Goal: Entertainment & Leisure: Browse casually

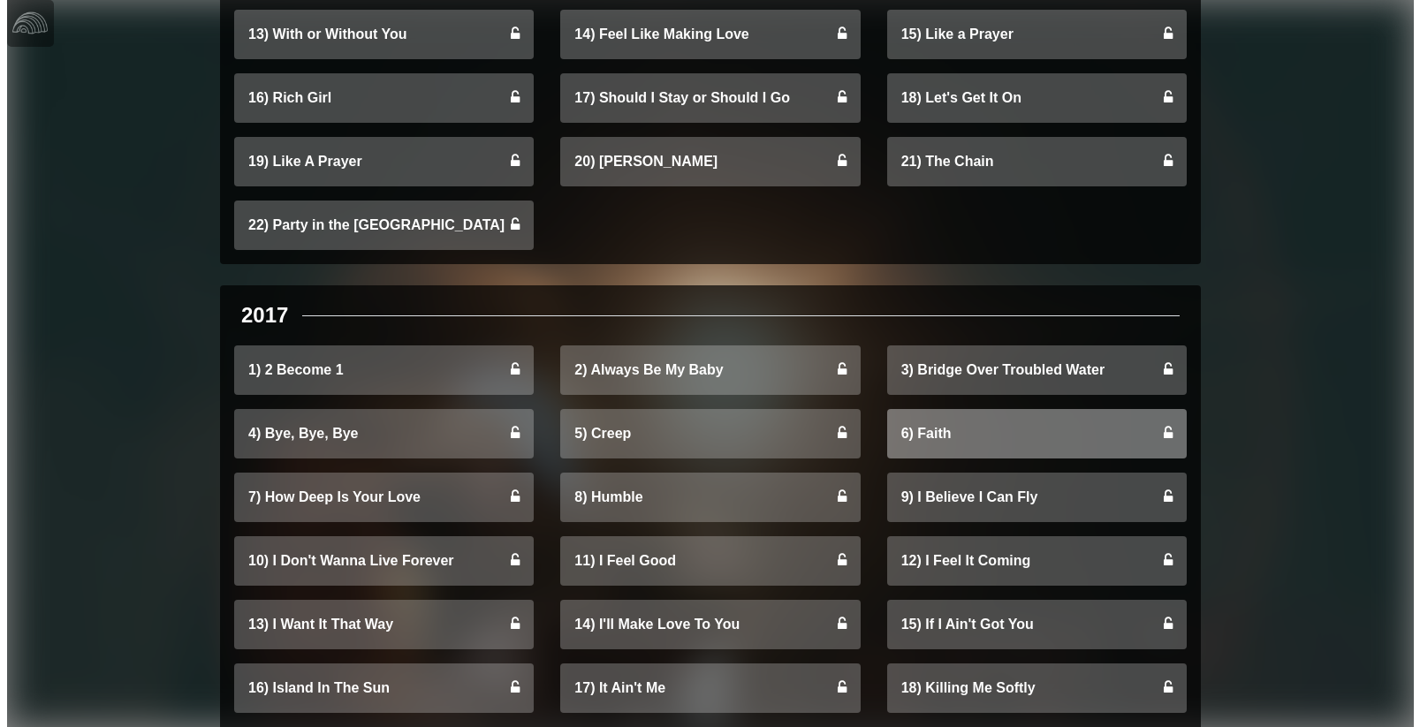
scroll to position [683, 0]
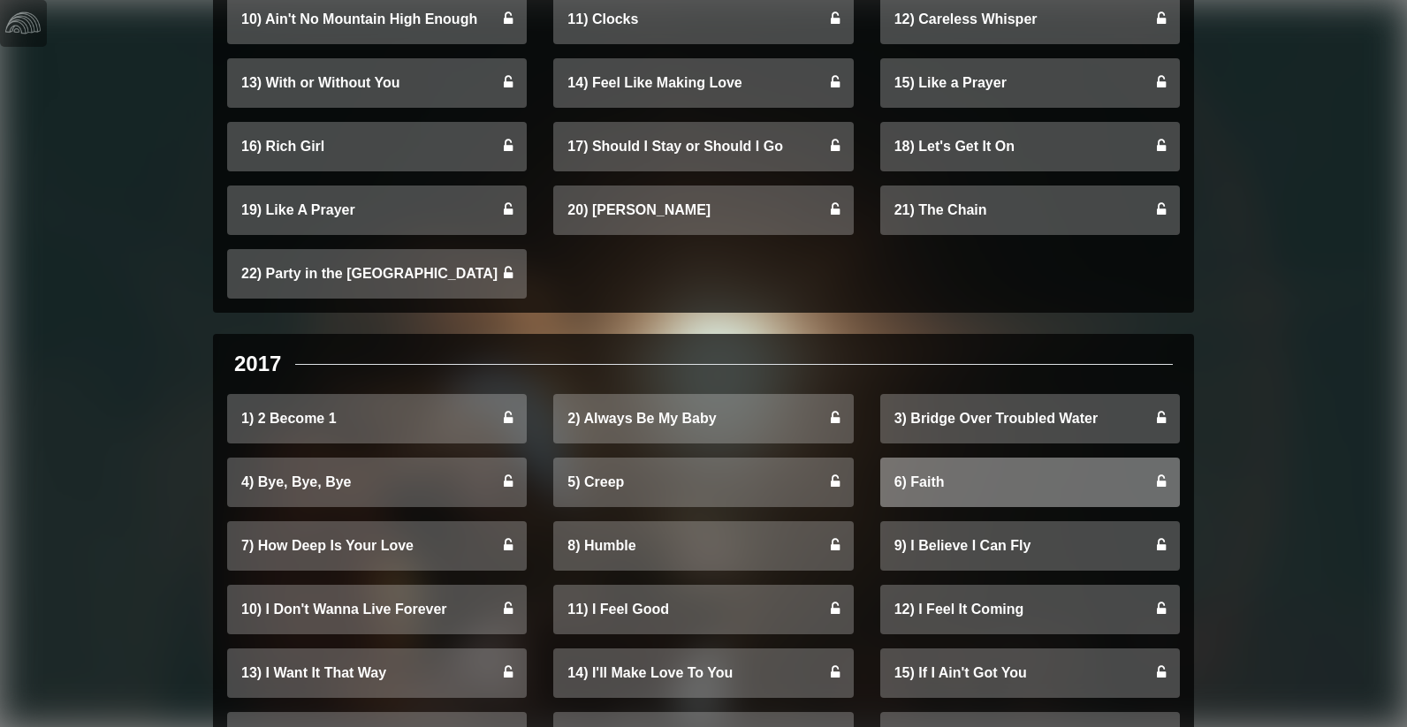
click at [998, 436] on link "3) Bridge Over Troubled Water" at bounding box center [1030, 418] width 300 height 49
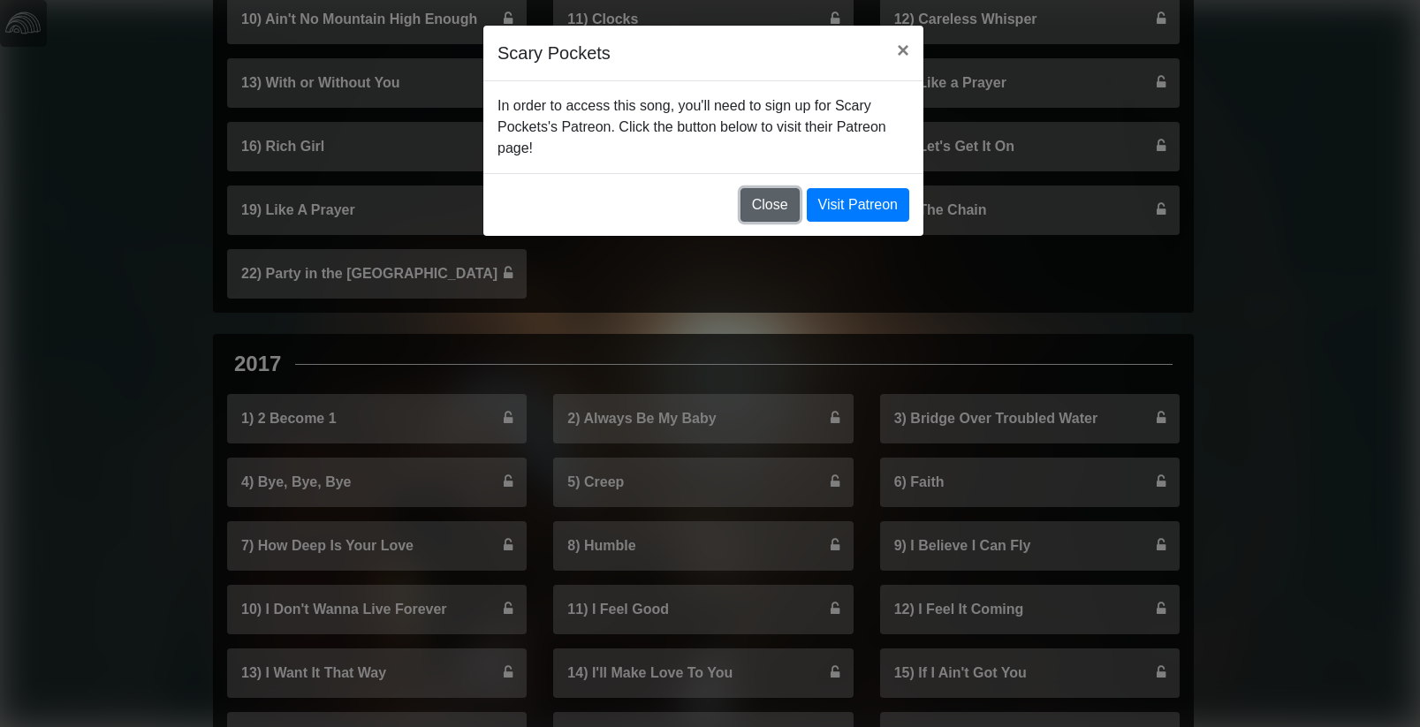
click at [782, 216] on button "Close" at bounding box center [769, 205] width 59 height 34
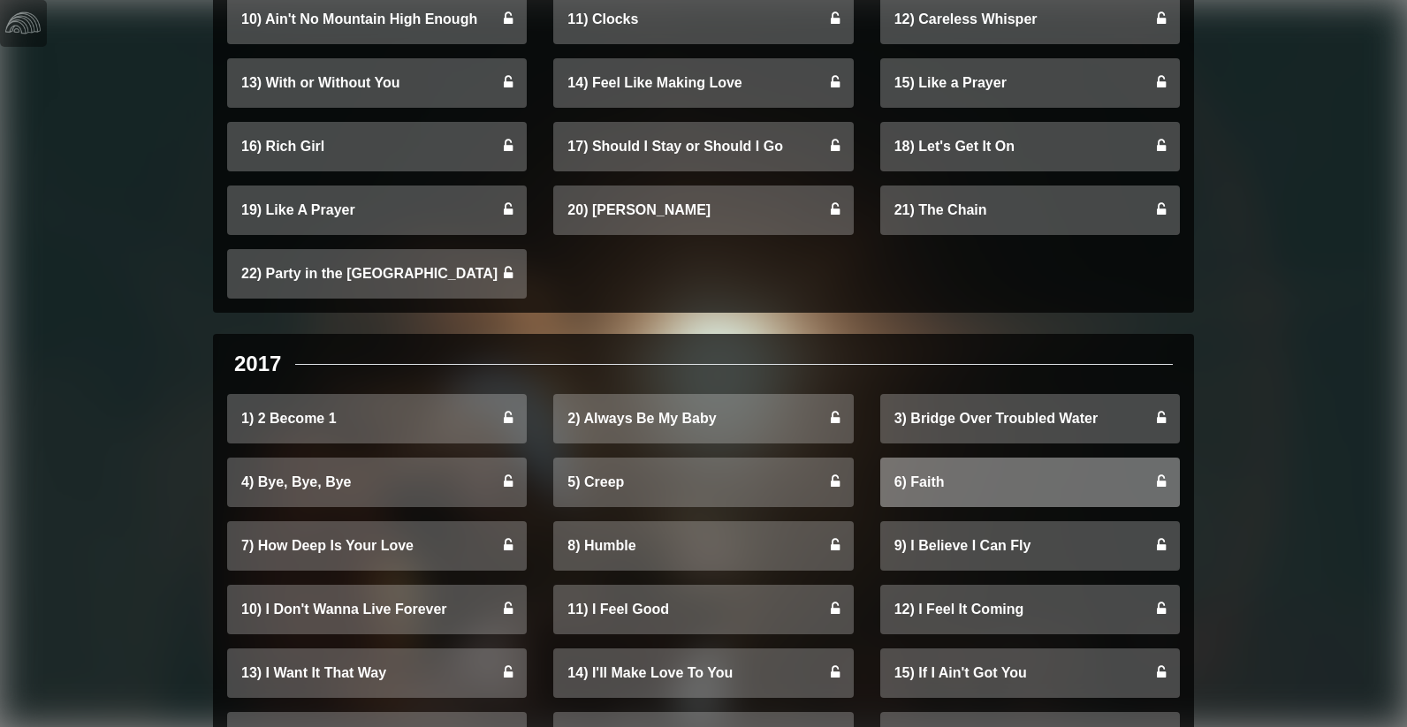
click at [967, 484] on link "6) Faith" at bounding box center [1030, 482] width 300 height 49
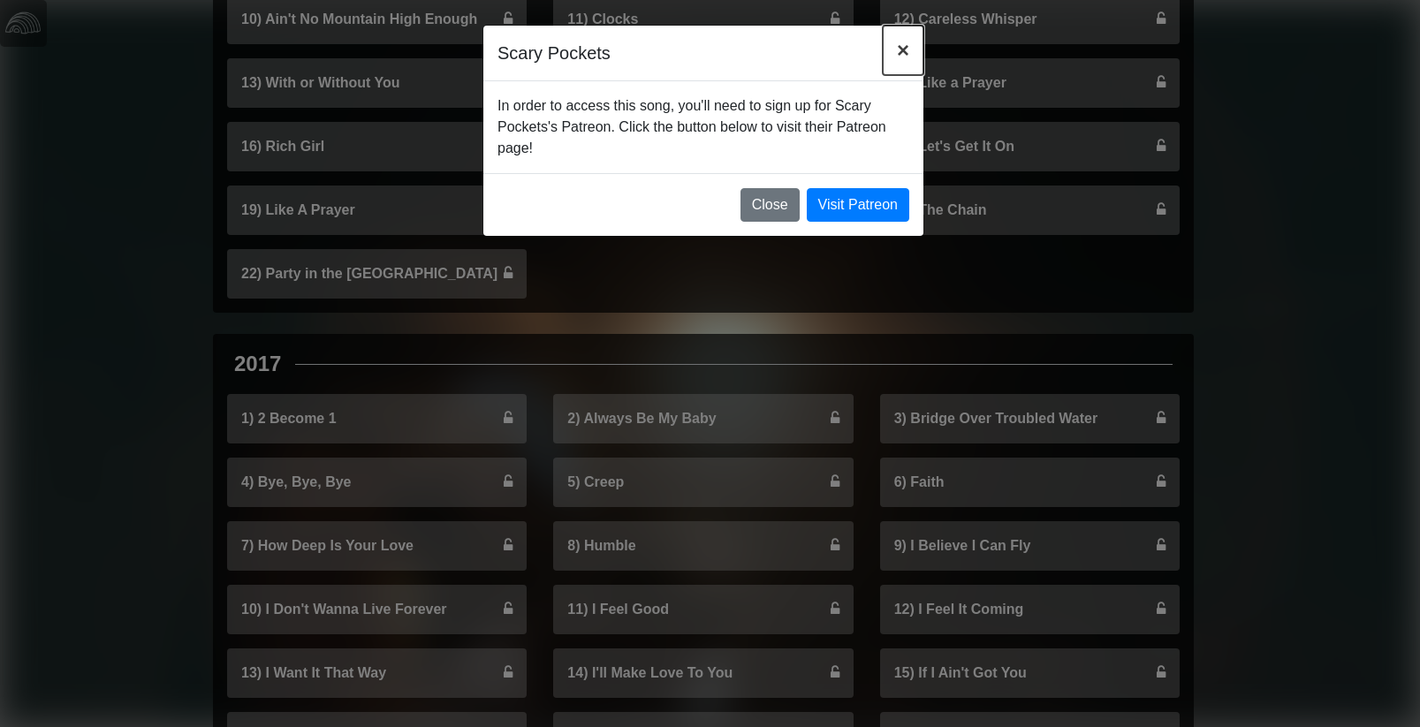
click at [906, 59] on span "×" at bounding box center [903, 50] width 12 height 24
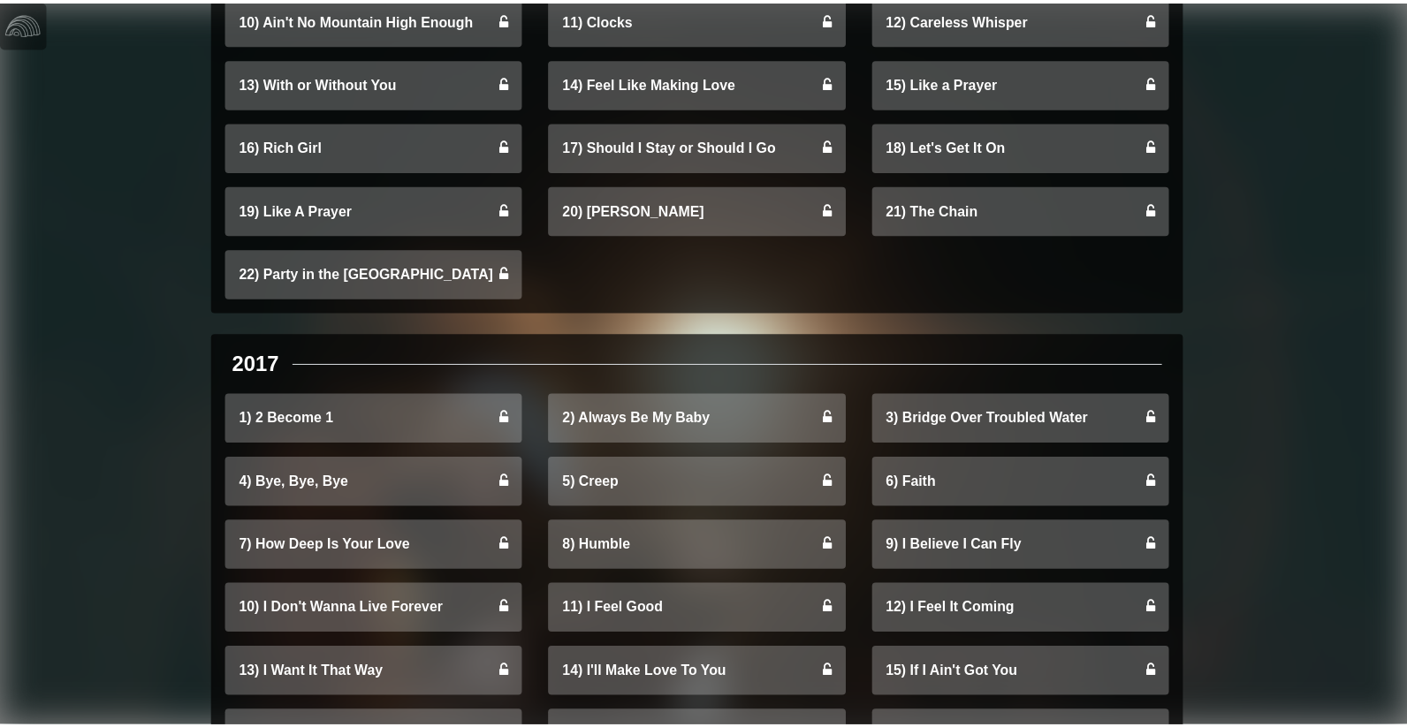
scroll to position [0, 0]
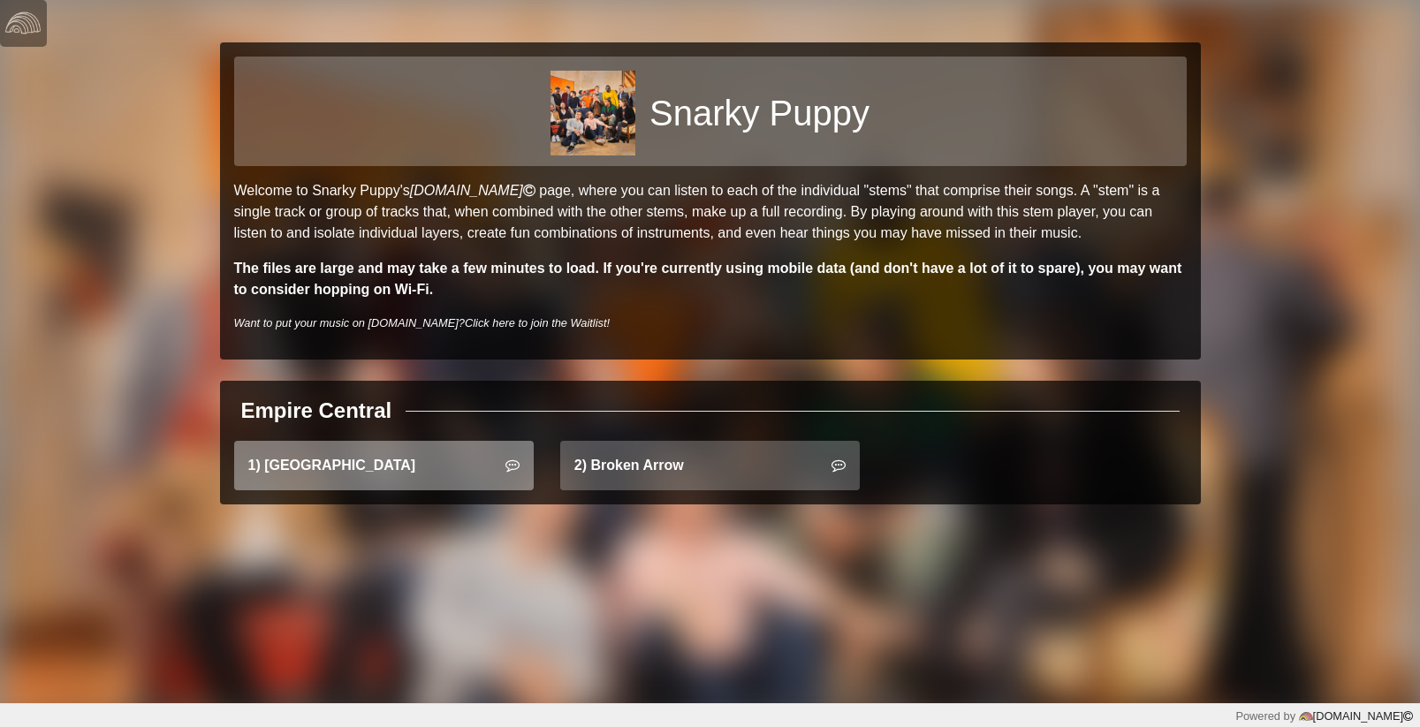
click at [433, 455] on link "1) East Bay" at bounding box center [384, 465] width 300 height 49
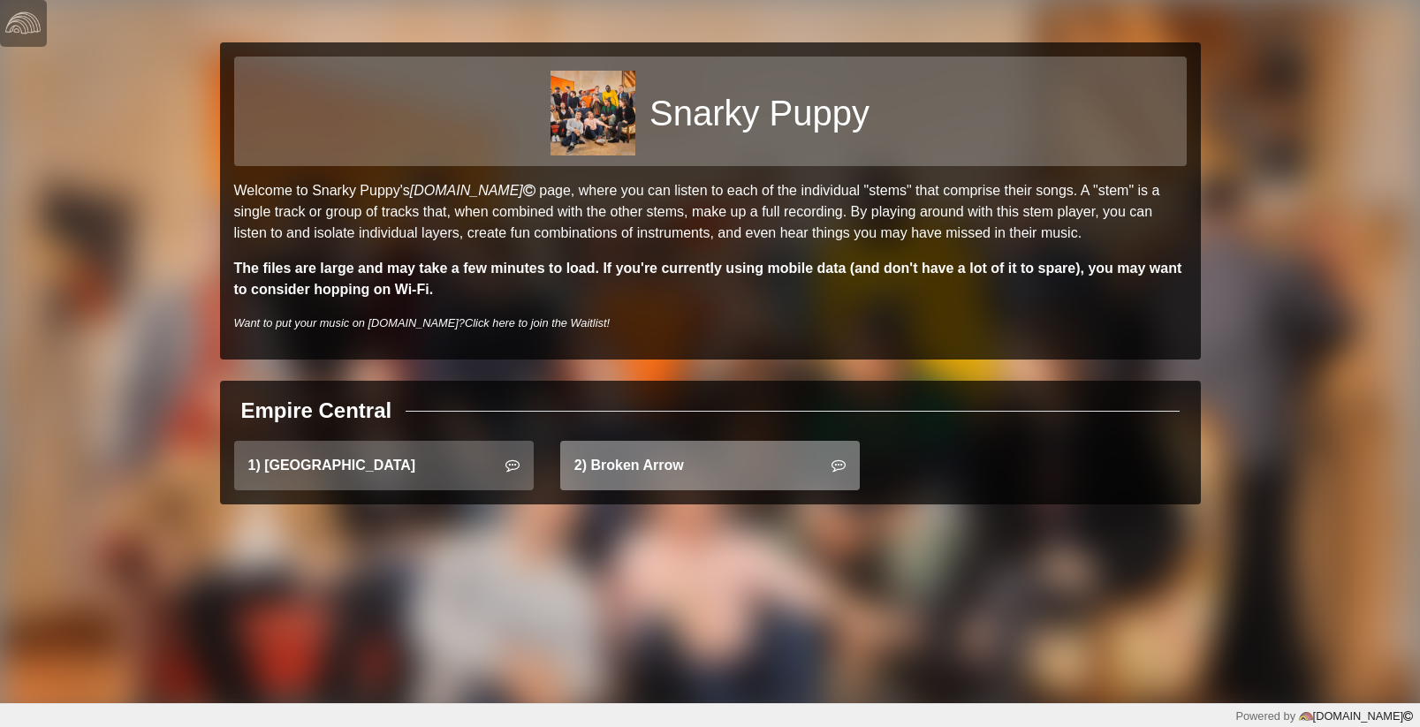
click at [707, 445] on link "2) Broken Arrow" at bounding box center [710, 465] width 300 height 49
click at [715, 462] on link "2) Broken Arrow" at bounding box center [710, 465] width 300 height 49
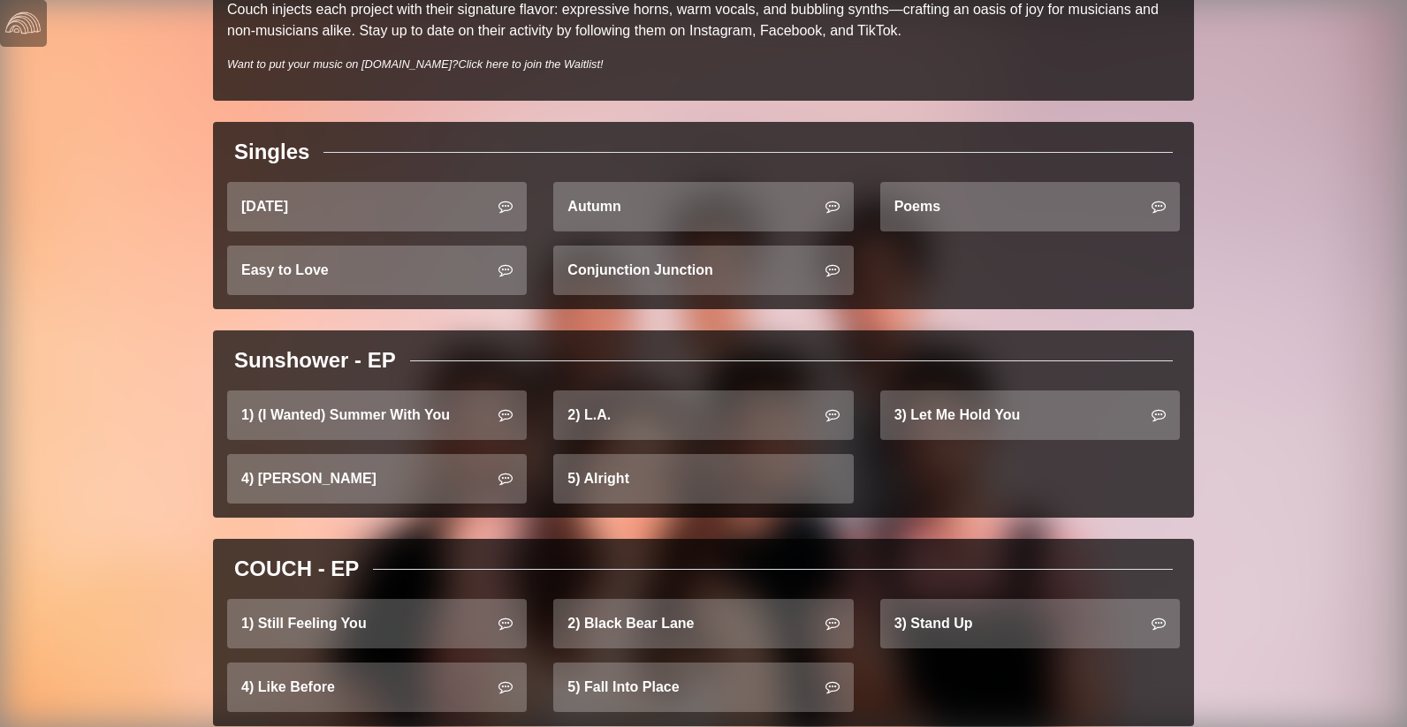
scroll to position [586, 0]
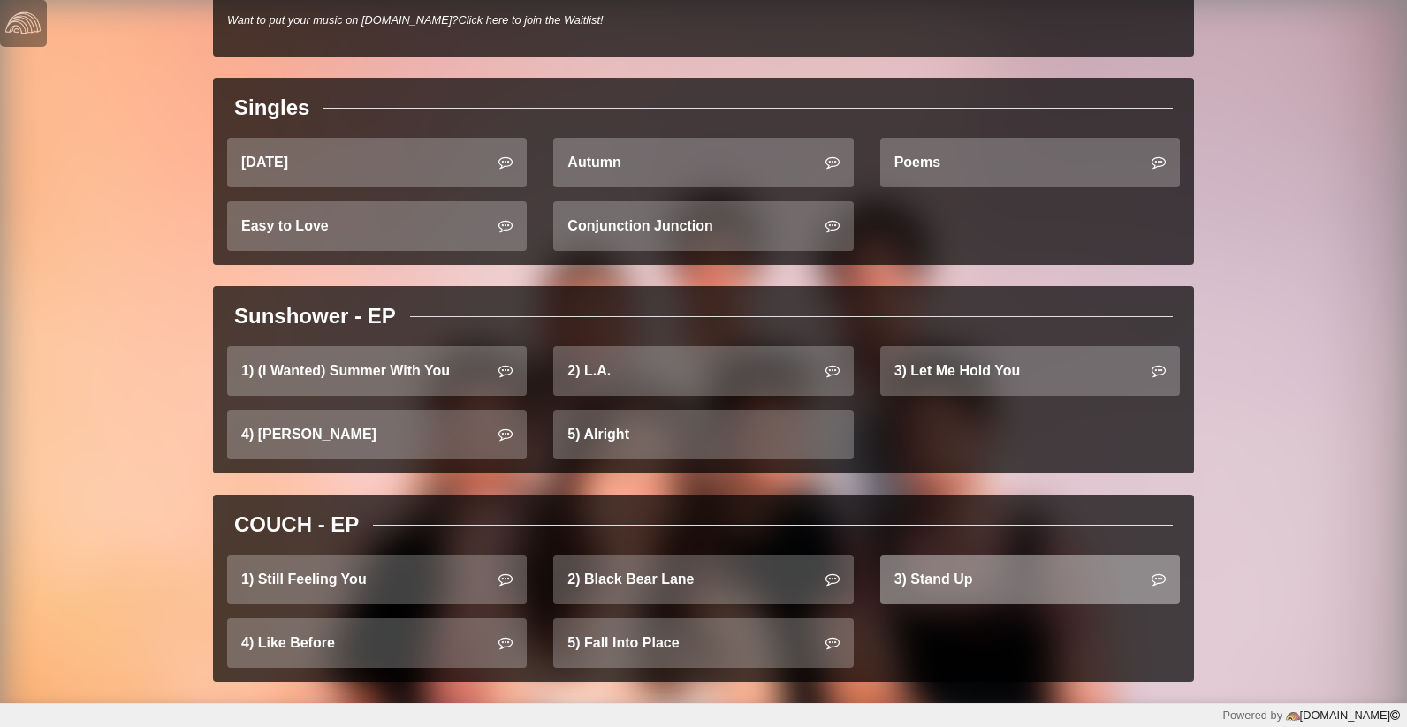
click at [970, 585] on link "3) Stand Up" at bounding box center [1030, 579] width 300 height 49
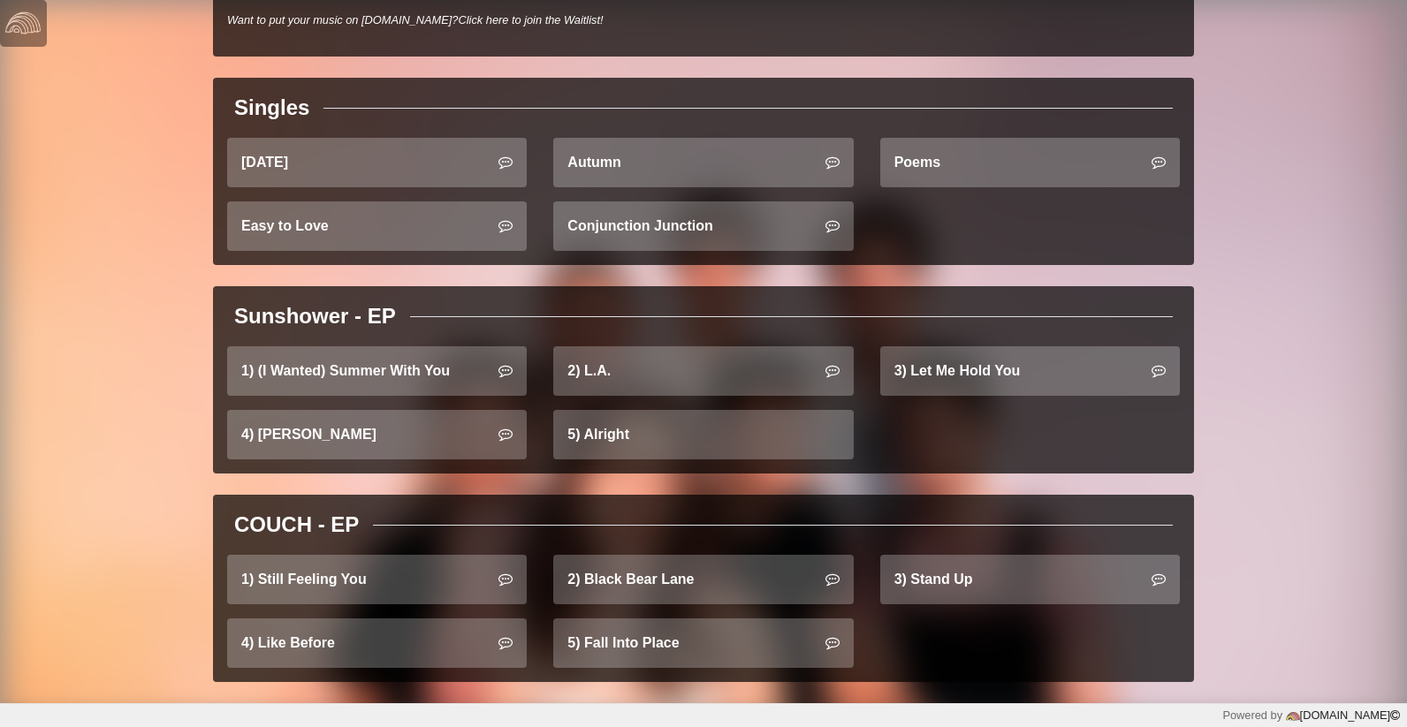
scroll to position [0, 0]
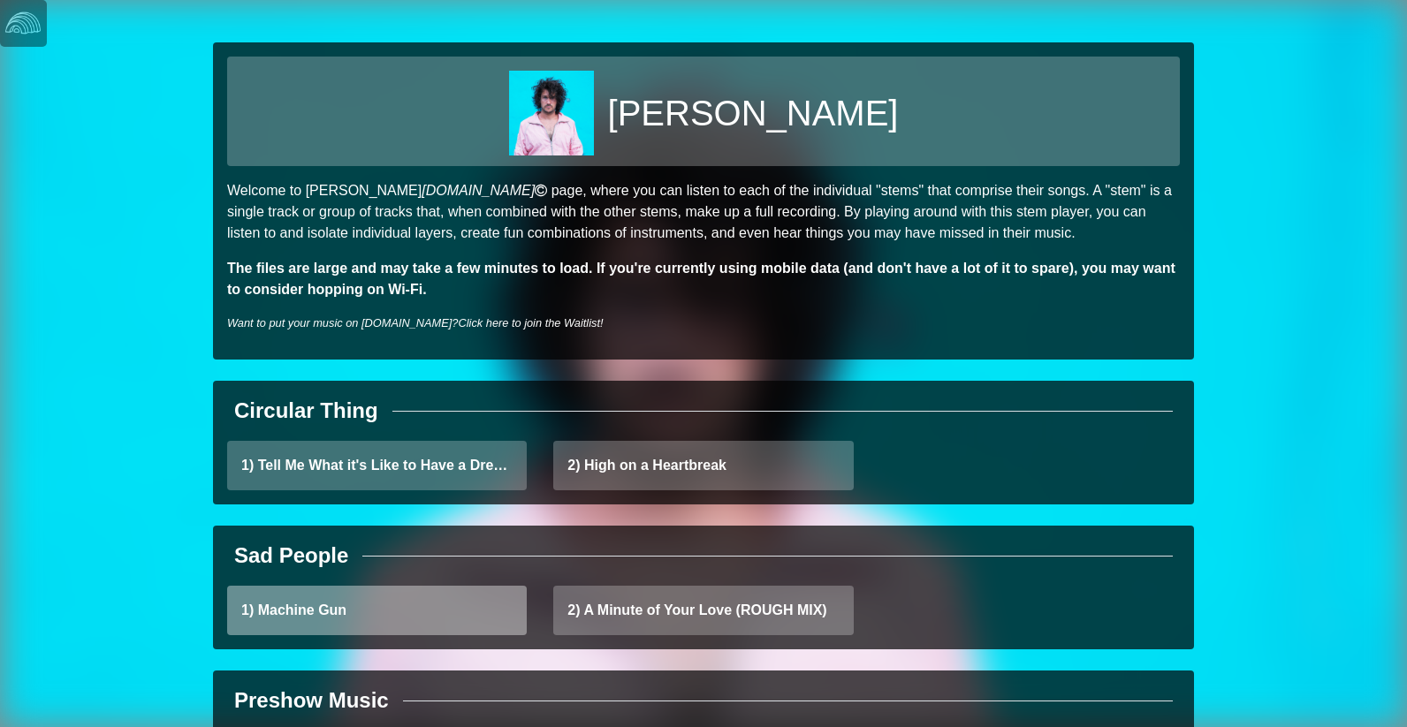
click at [337, 608] on link "1) Machine Gun" at bounding box center [377, 610] width 300 height 49
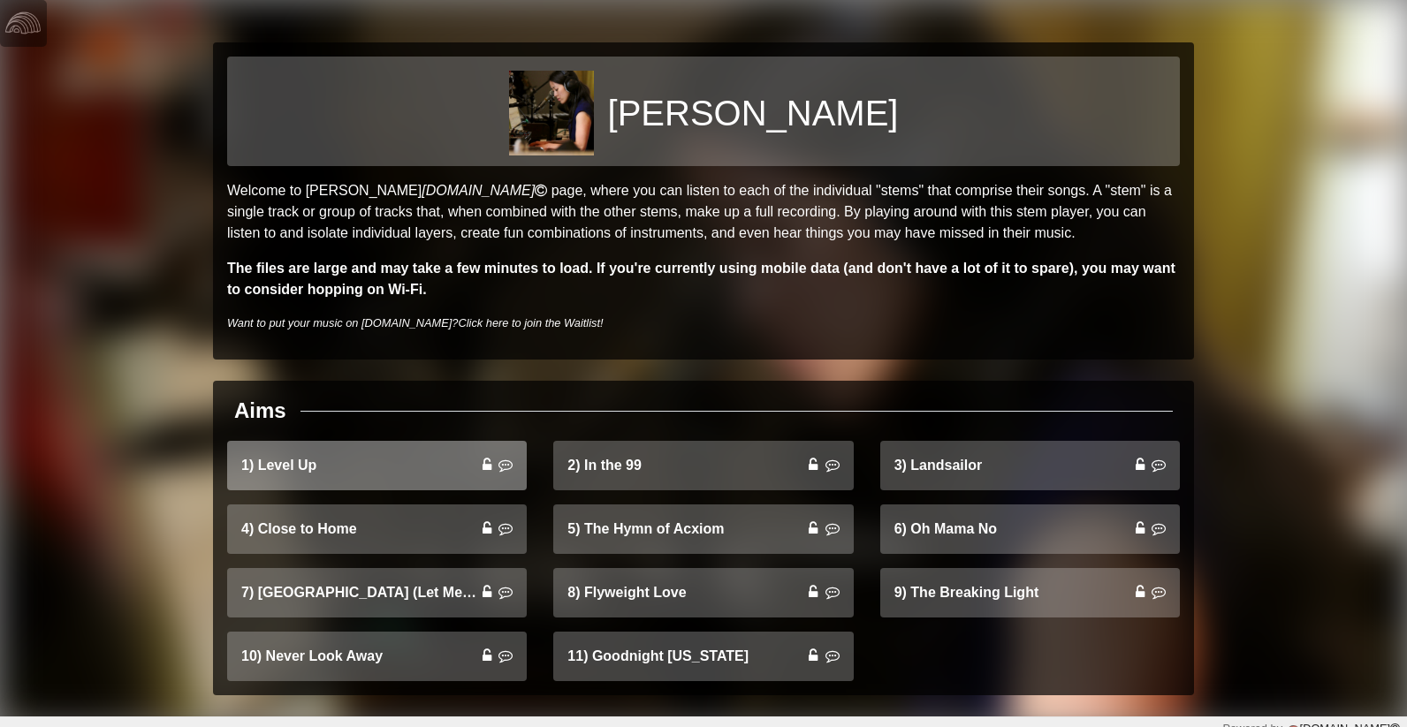
click at [391, 471] on link "1) Level Up" at bounding box center [377, 465] width 300 height 49
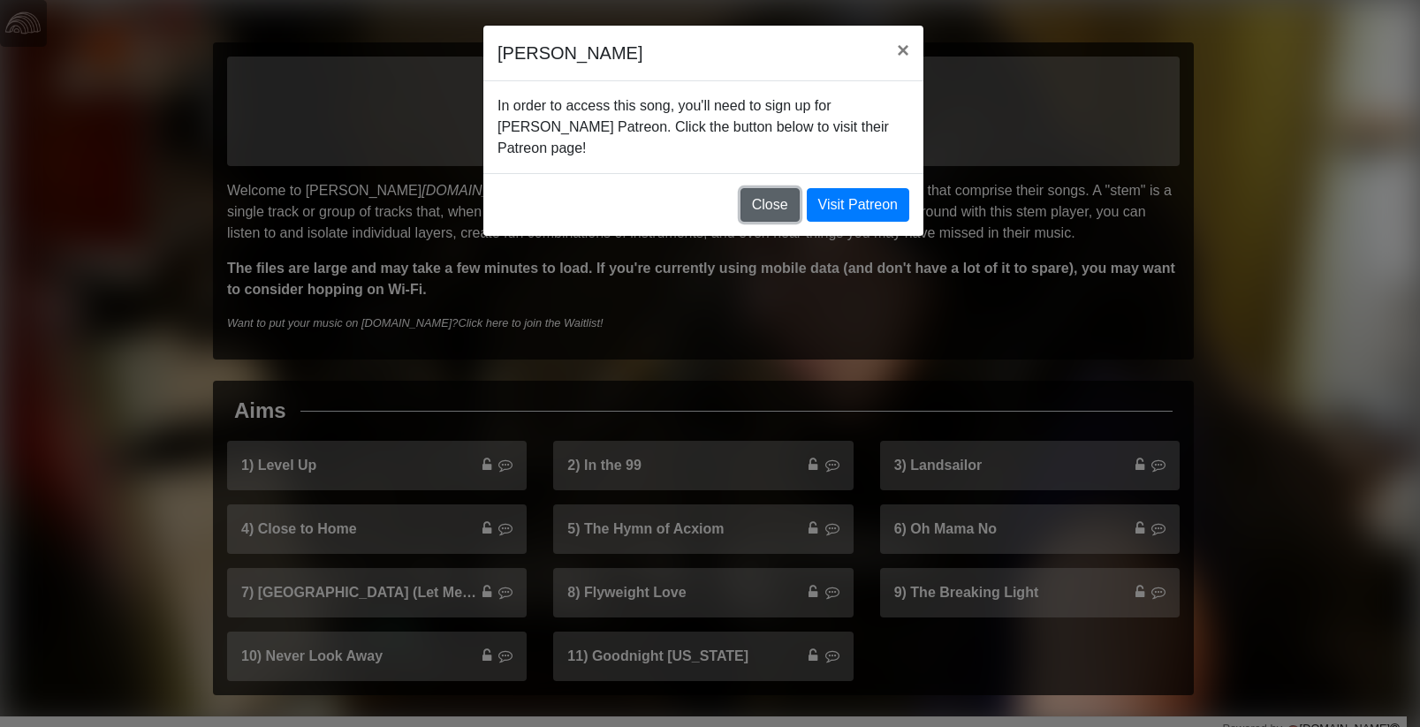
click at [770, 209] on button "Close" at bounding box center [769, 205] width 59 height 34
